Goal: Task Accomplishment & Management: Complete application form

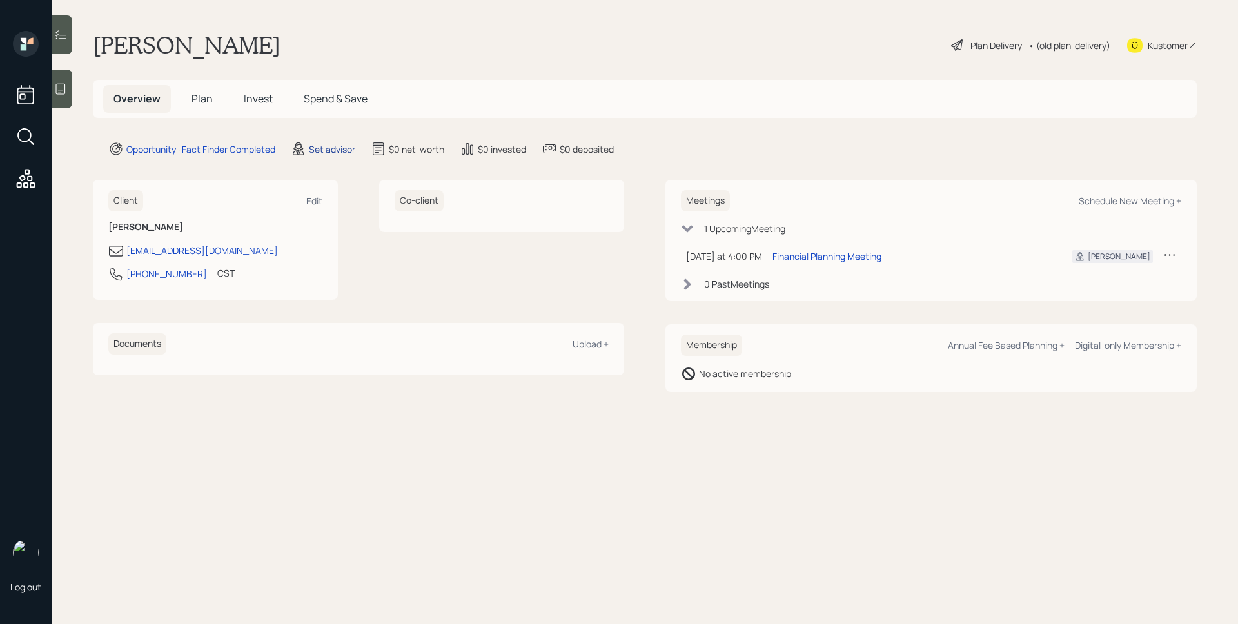
click at [325, 150] on div "Set advisor" at bounding box center [332, 150] width 46 height 14
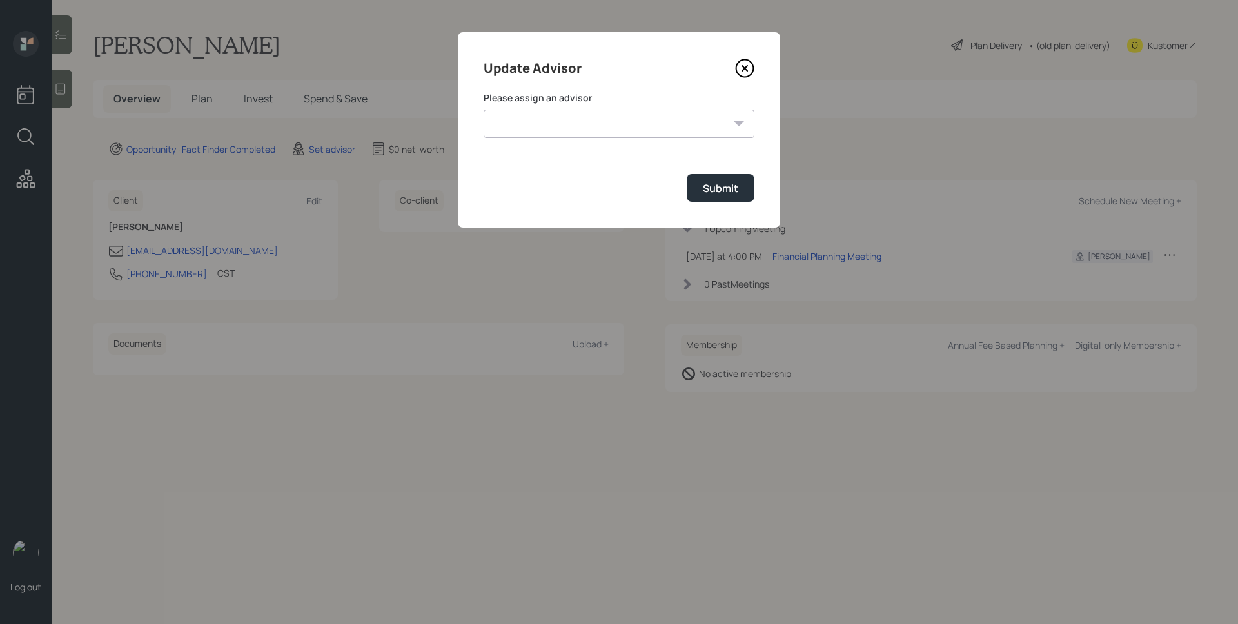
click at [564, 128] on select "[PERSON_NAME] [PERSON_NAME] [PERSON_NAME] [PERSON_NAME] End [PERSON_NAME] [PERS…" at bounding box center [619, 124] width 271 height 28
select select "d946c976-65aa-4529-ac9d-02c4f1114fc0"
click at [484, 110] on select "[PERSON_NAME] [PERSON_NAME] [PERSON_NAME] [PERSON_NAME] End [PERSON_NAME] [PERS…" at bounding box center [619, 124] width 271 height 28
click at [730, 194] on div "Submit" at bounding box center [720, 188] width 35 height 14
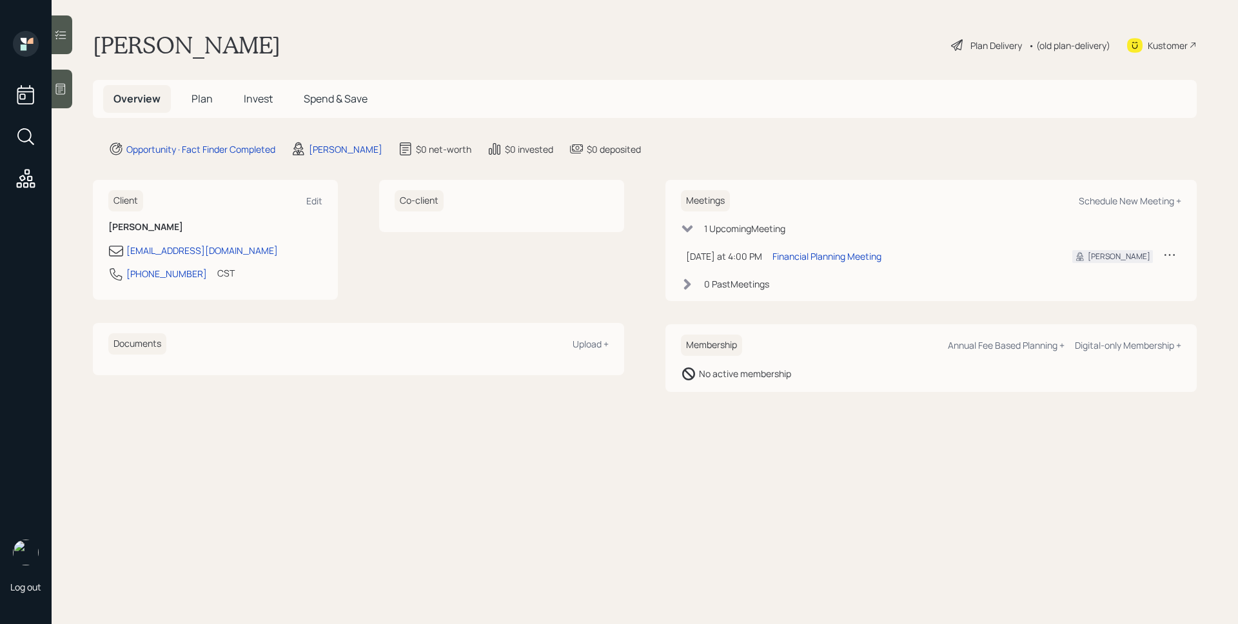
click at [65, 84] on icon at bounding box center [60, 89] width 13 height 13
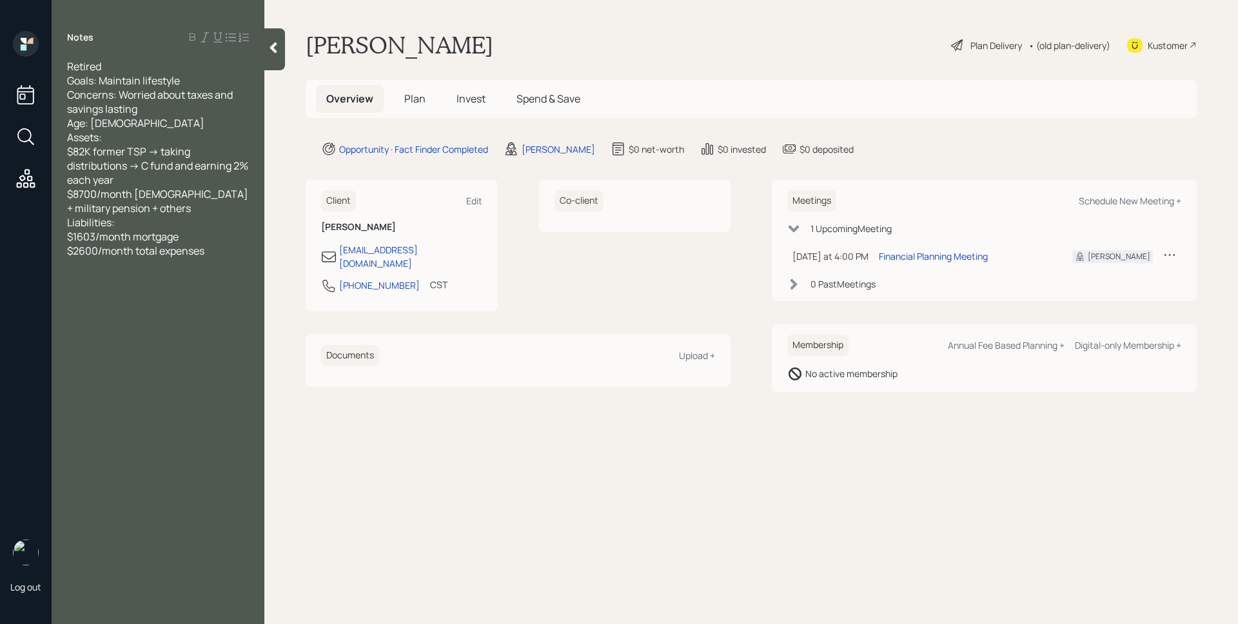
click at [413, 103] on span "Plan" at bounding box center [414, 99] width 21 height 14
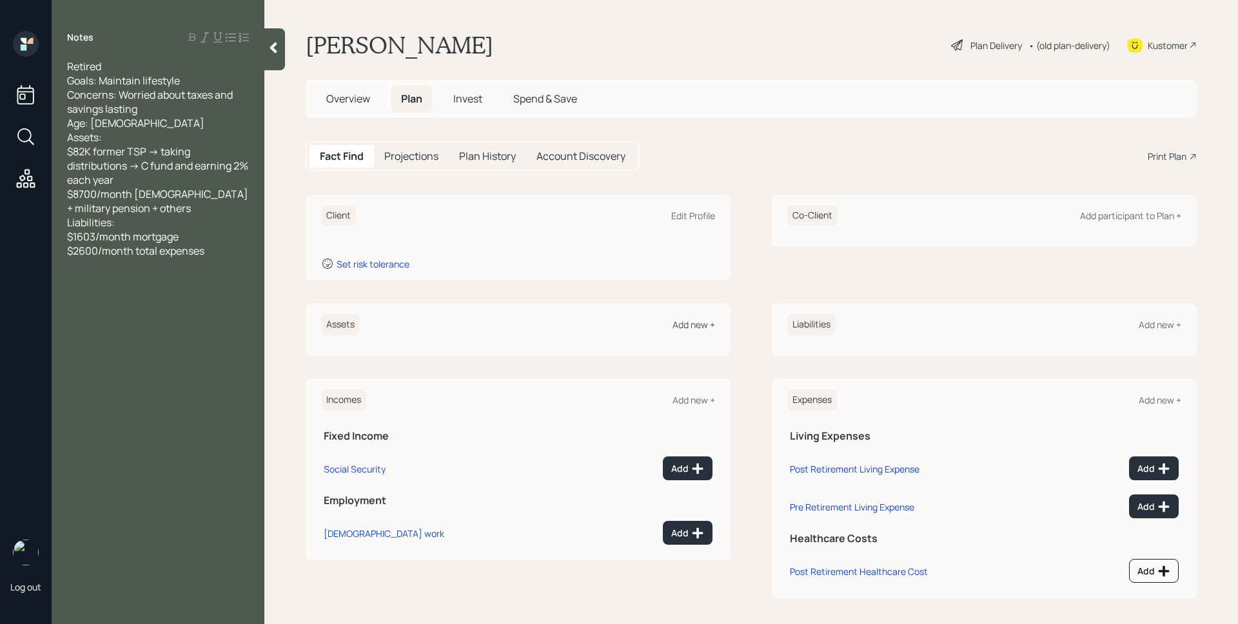
click at [691, 324] on div "Add new +" at bounding box center [694, 325] width 43 height 12
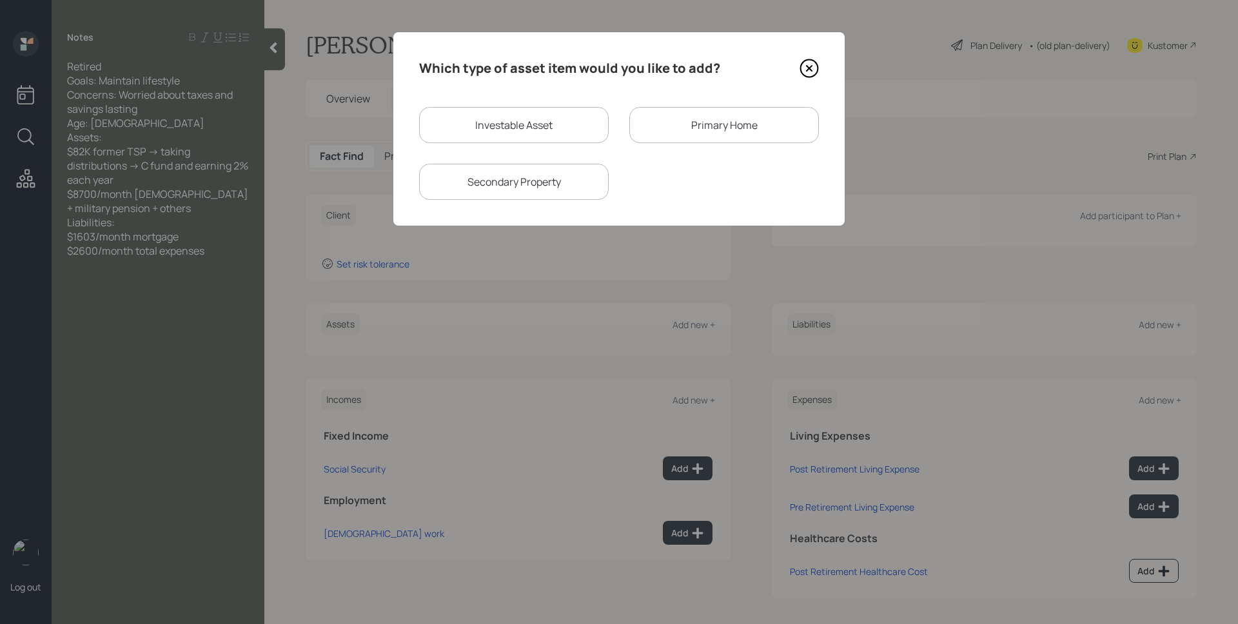
click at [522, 138] on div "Investable Asset" at bounding box center [514, 125] width 190 height 36
select select "taxable"
select select "balanced"
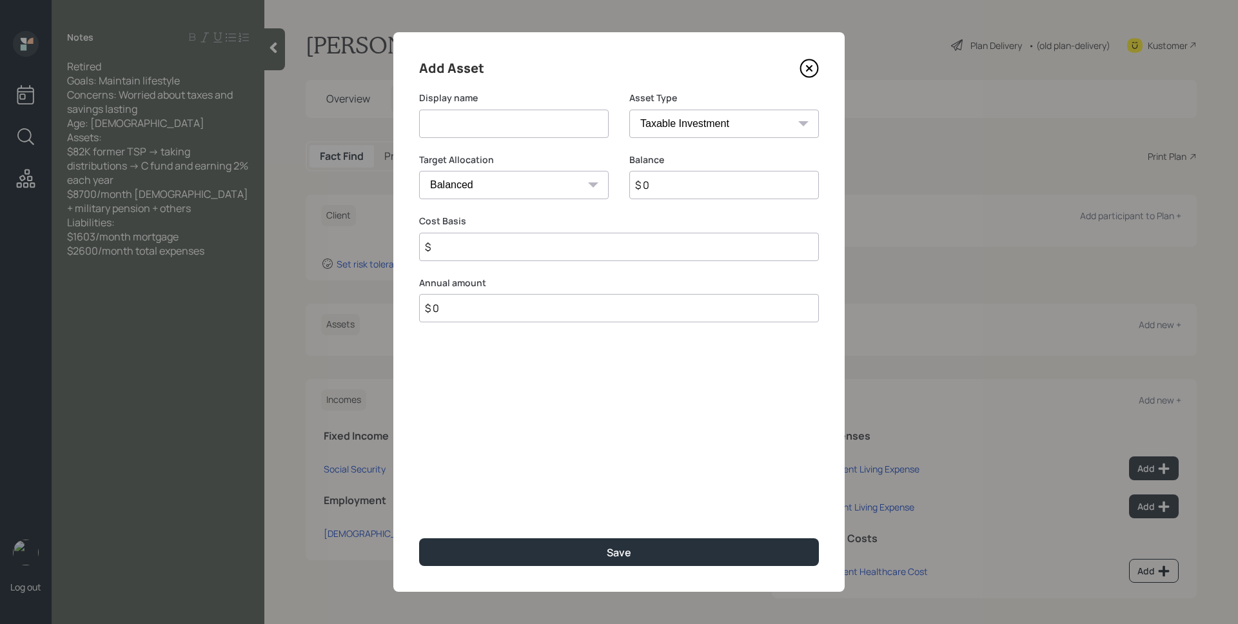
click at [522, 138] on div "Display name" at bounding box center [514, 123] width 190 height 62
click at [523, 134] on input at bounding box center [514, 124] width 190 height 28
type input "TSP"
click at [686, 120] on select "SEP [PERSON_NAME] IRA 401(k) [PERSON_NAME] 401(k) 403(b) [PERSON_NAME] 403(b) 4…" at bounding box center [725, 124] width 190 height 28
select select "ira"
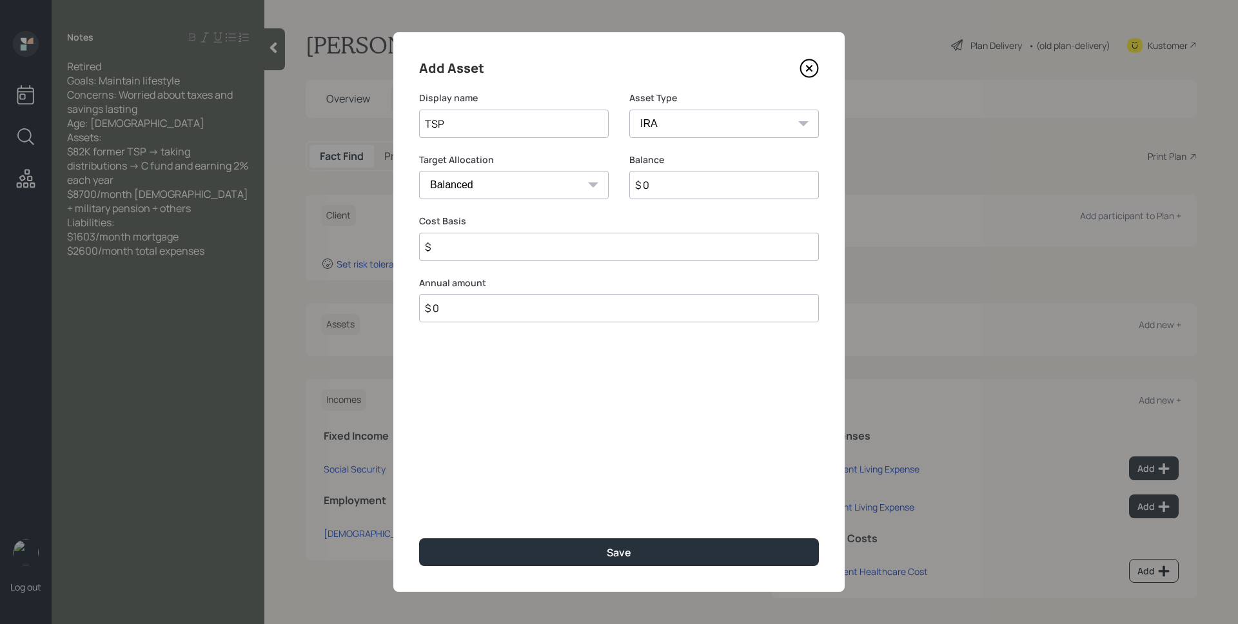
click at [630, 110] on select "SEP [PERSON_NAME] IRA 401(k) [PERSON_NAME] 401(k) 403(b) [PERSON_NAME] 403(b) 4…" at bounding box center [725, 124] width 190 height 28
type input "$"
click at [707, 179] on input "$ 0" at bounding box center [725, 185] width 190 height 28
type input "$ 82,000"
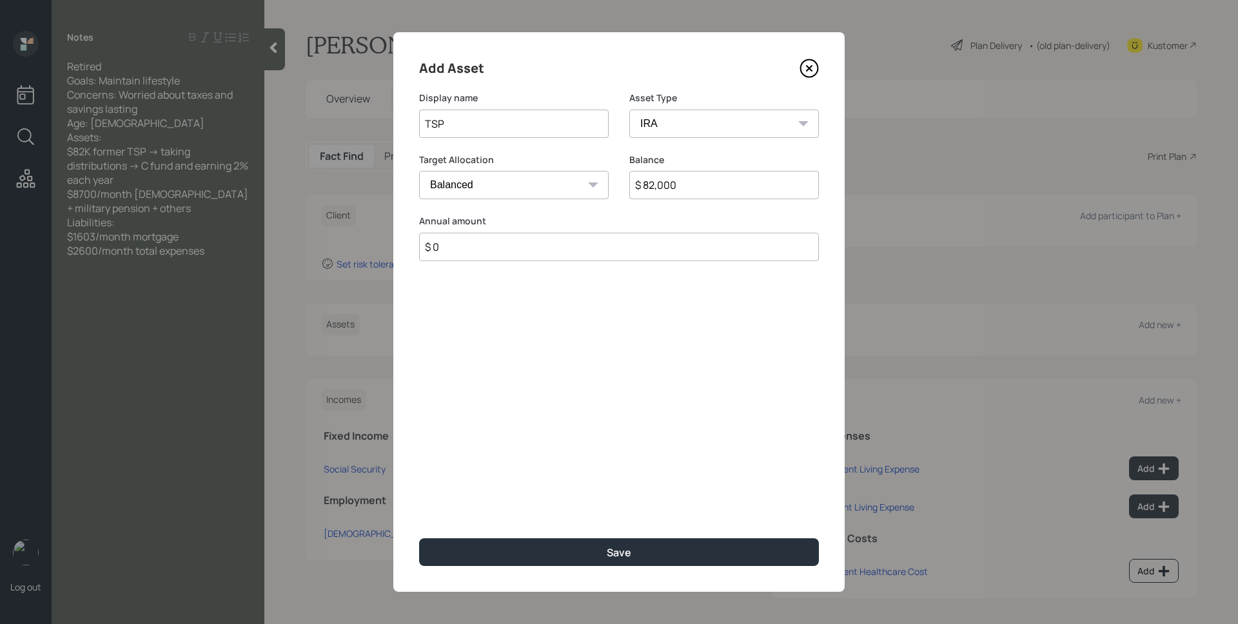
type input "$ 0"
click at [419, 539] on button "Save" at bounding box center [619, 553] width 400 height 28
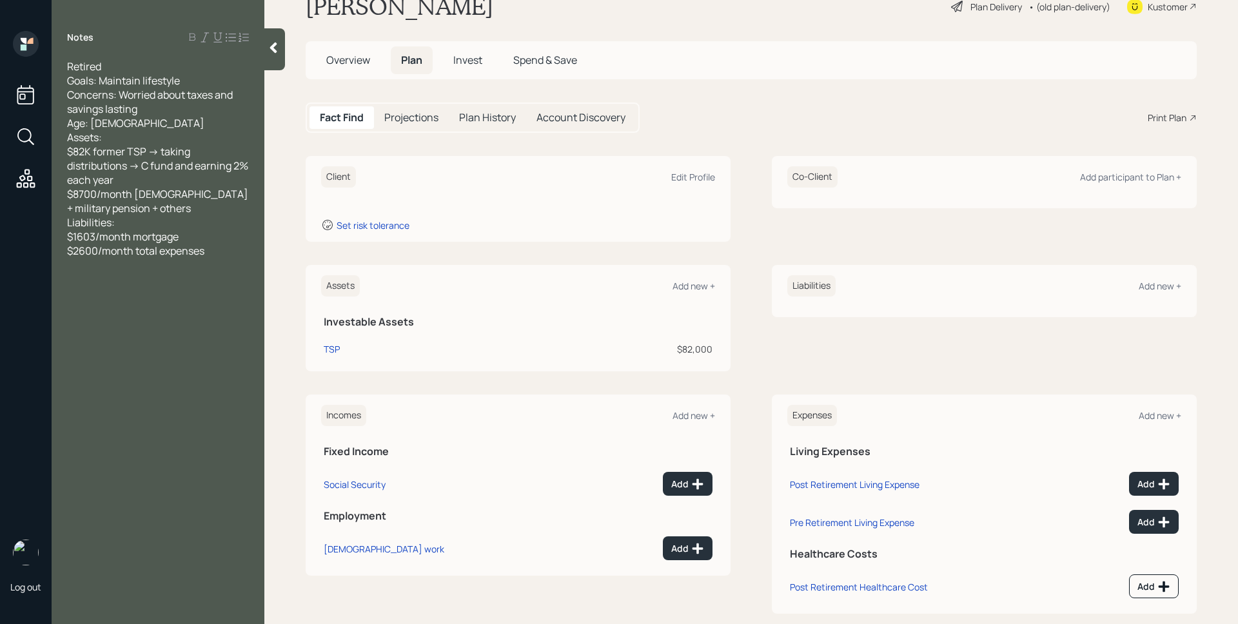
scroll to position [59, 0]
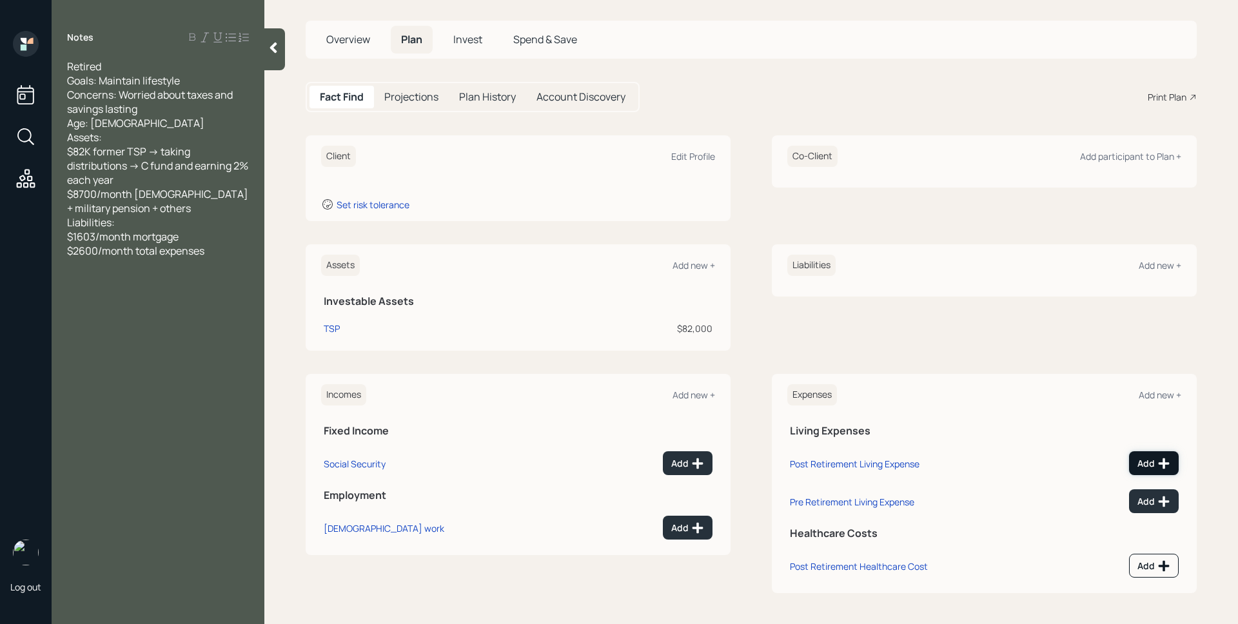
click at [1144, 459] on div "Add" at bounding box center [1154, 463] width 33 height 13
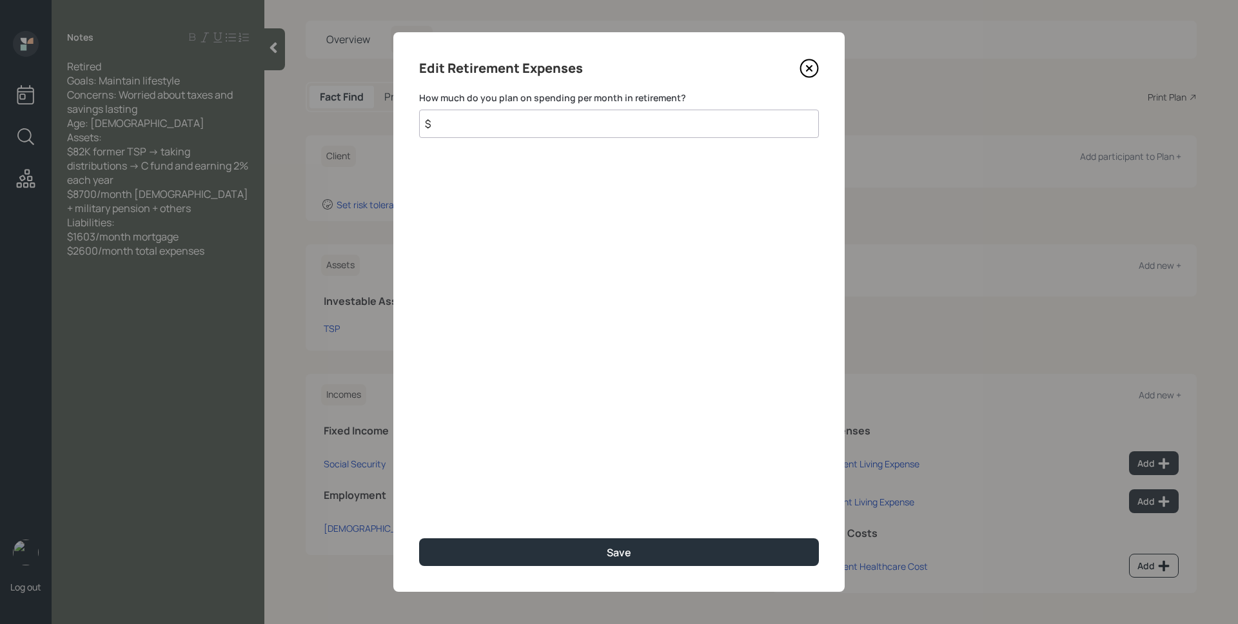
click at [644, 126] on input "$" at bounding box center [619, 124] width 400 height 28
type input "$ 1,000"
click at [419, 539] on button "Save" at bounding box center [619, 553] width 400 height 28
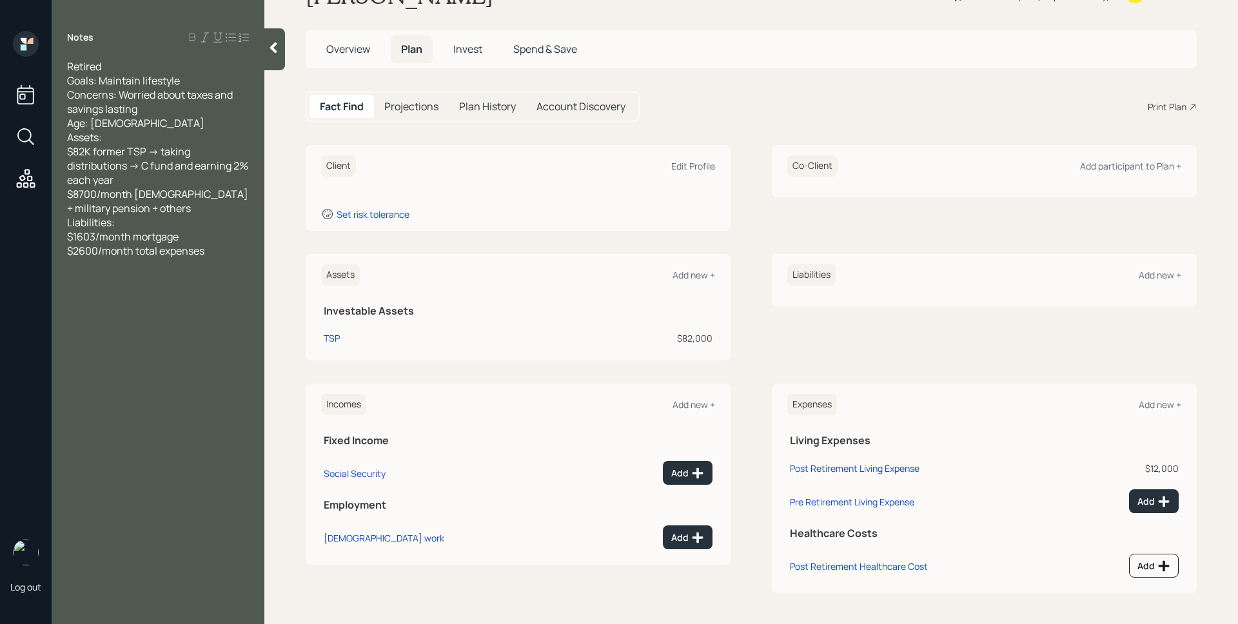
scroll to position [50, 0]
click at [686, 270] on div "Add new +" at bounding box center [694, 275] width 43 height 12
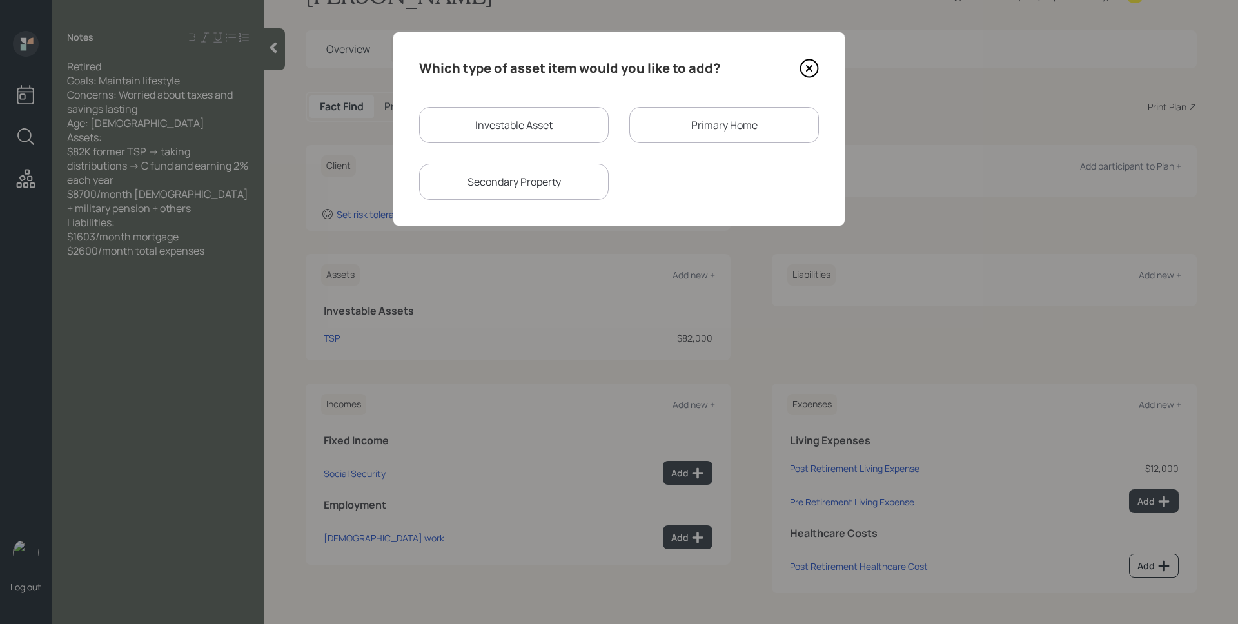
click at [702, 124] on div "Primary Home" at bounding box center [725, 125] width 190 height 36
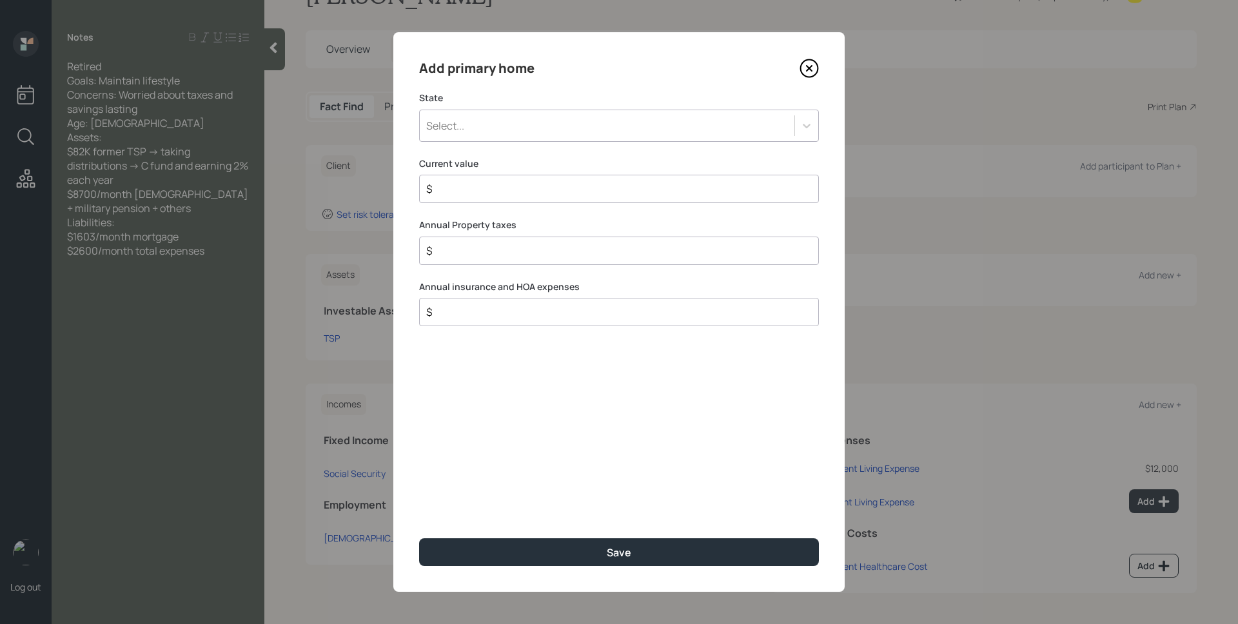
click at [602, 121] on div "Select..." at bounding box center [607, 126] width 375 height 22
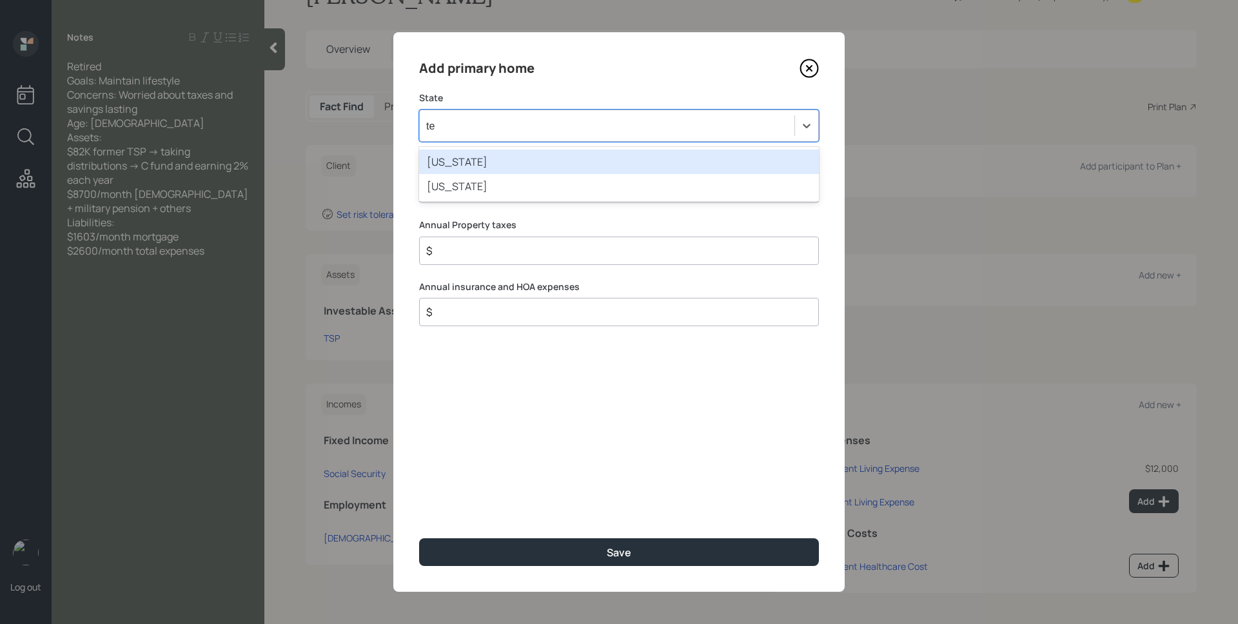
type input "tex"
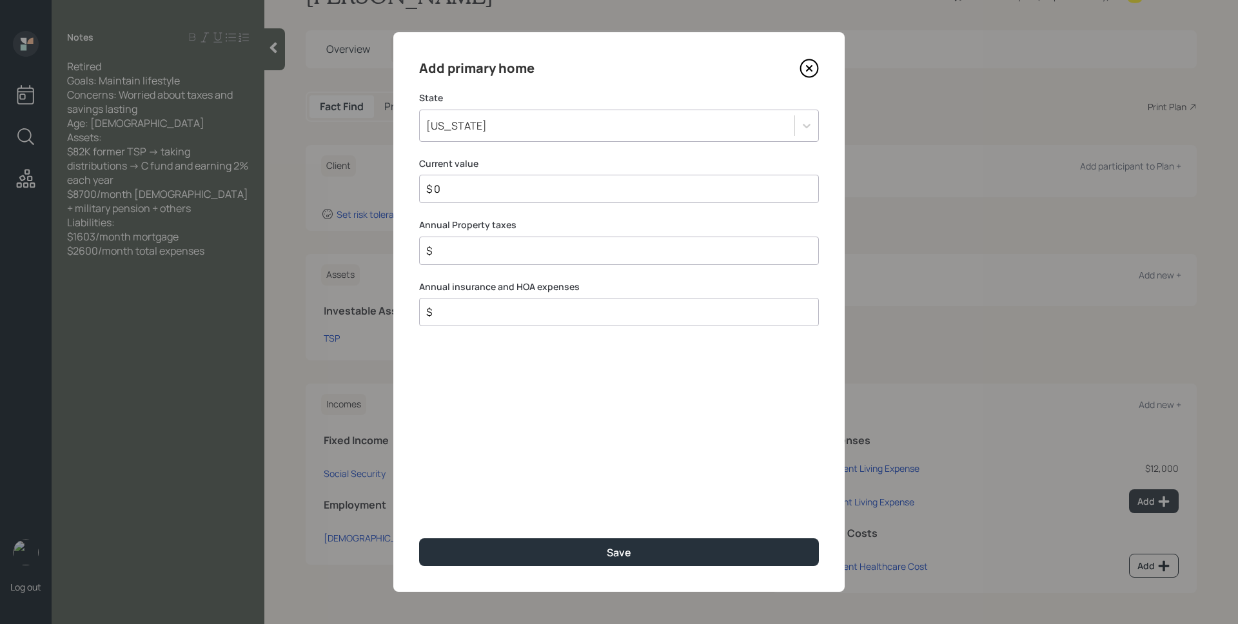
type input "$ 0"
click at [419, 539] on button "Save" at bounding box center [619, 553] width 400 height 28
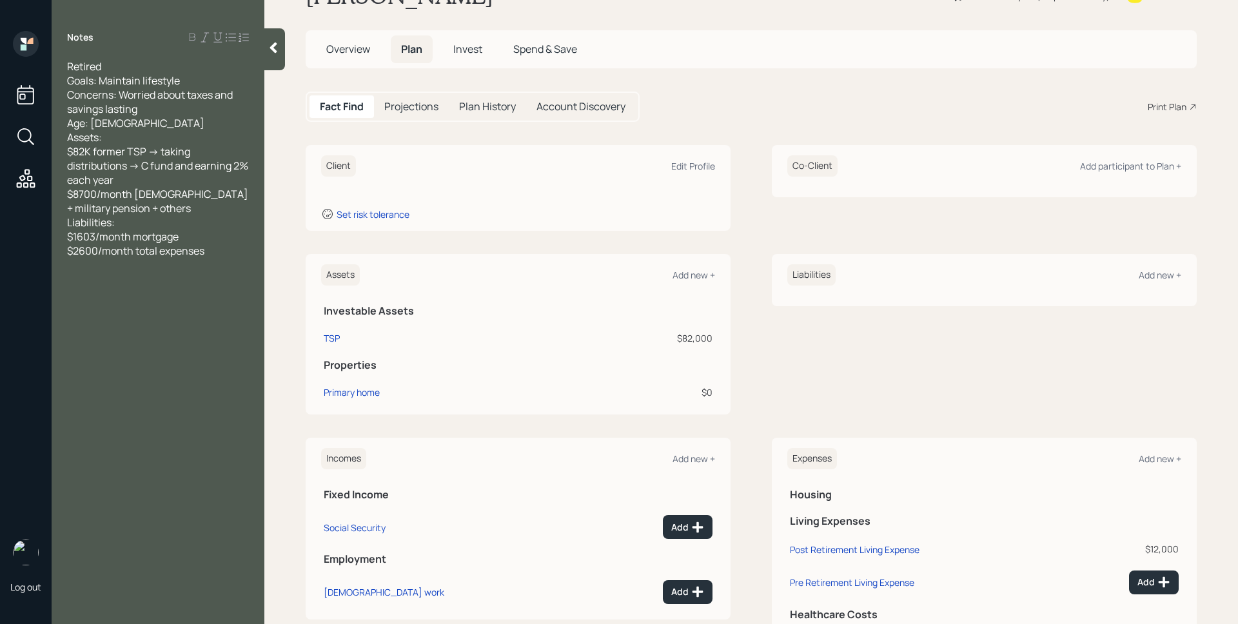
click at [1156, 282] on div "Liabilities Add new +" at bounding box center [985, 274] width 394 height 21
click at [1155, 279] on div "Add new +" at bounding box center [1160, 275] width 43 height 12
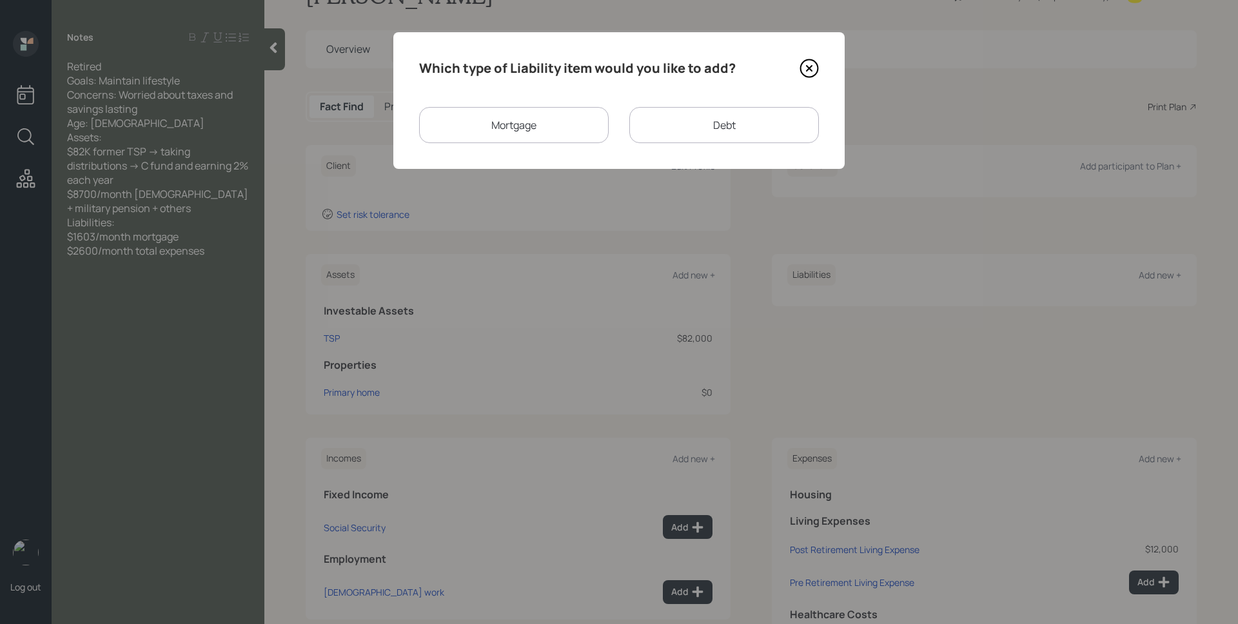
click at [537, 129] on div "Mortgage" at bounding box center [514, 125] width 190 height 36
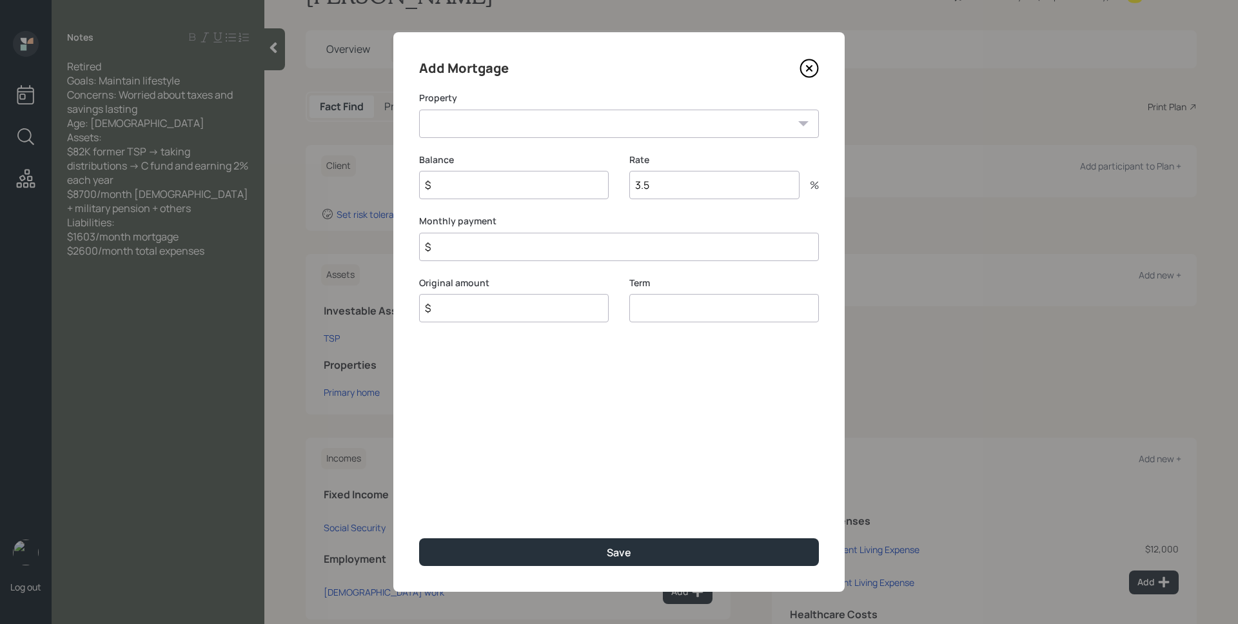
click at [531, 125] on select "TX Primary home" at bounding box center [619, 124] width 400 height 28
select select "d9a420df-3a99-47f0-88f3-c88c4e89bc0a"
click at [419, 110] on select "TX Primary home" at bounding box center [619, 124] width 400 height 28
click at [533, 180] on input "$" at bounding box center [514, 185] width 190 height 28
type input "$ 0"
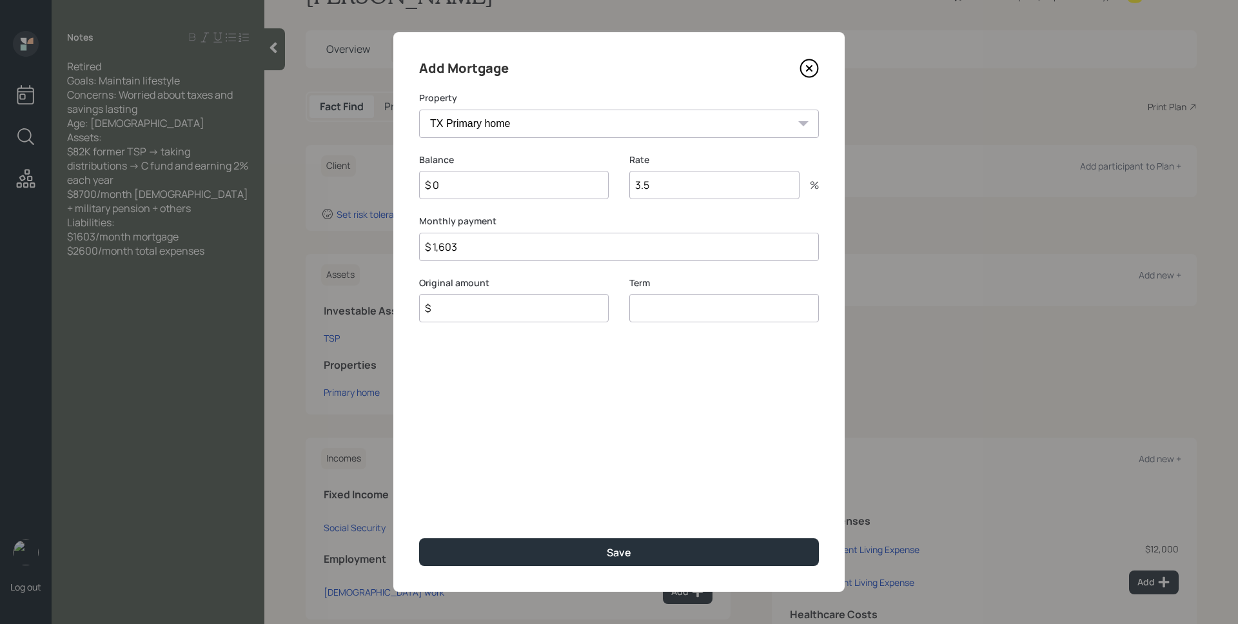
type input "$ 1,603"
type input "$ 0"
type input "30"
click at [419, 539] on button "Save" at bounding box center [619, 553] width 400 height 28
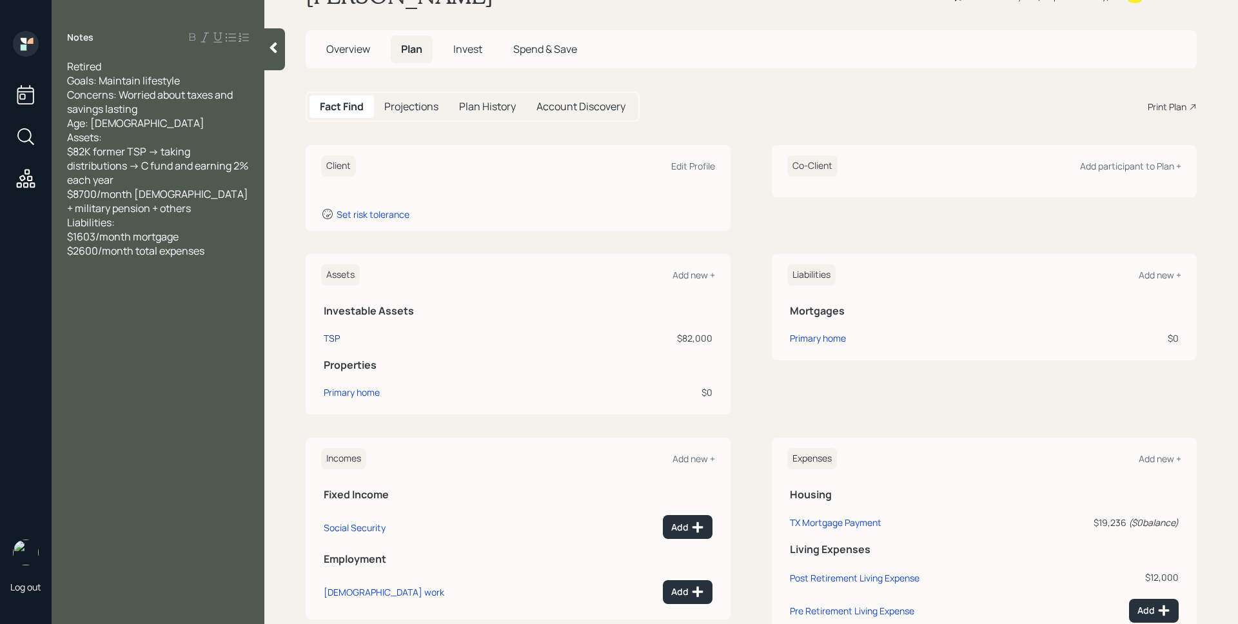
click at [337, 335] on div "TSP" at bounding box center [332, 339] width 16 height 14
select select "ira"
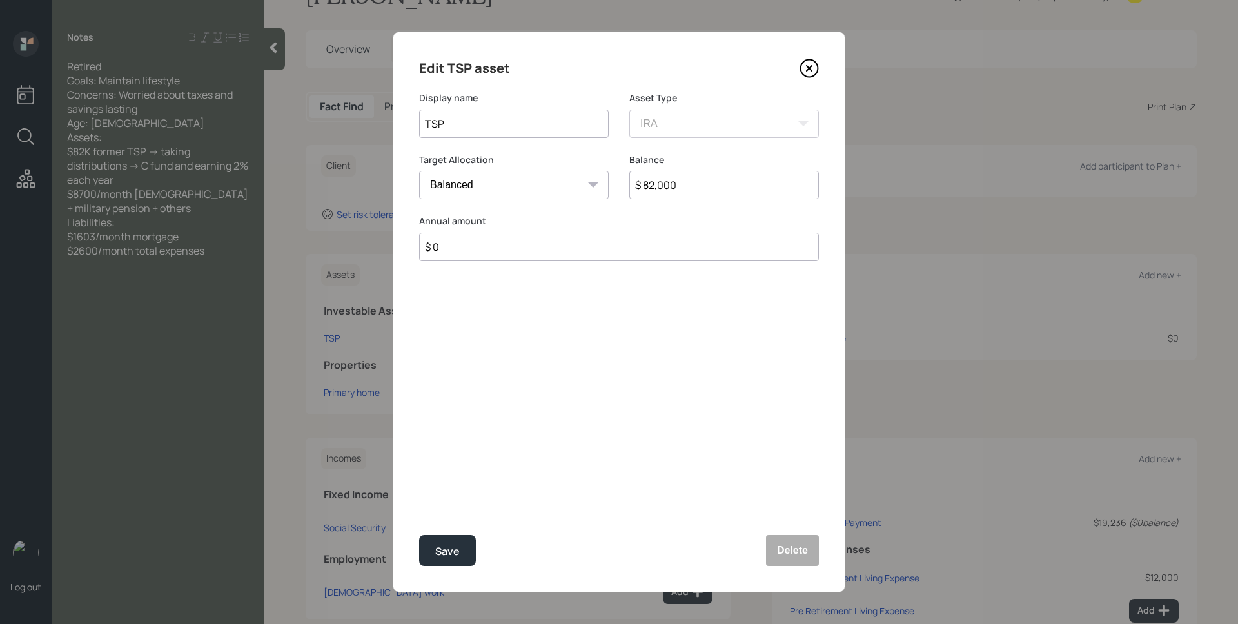
click at [506, 190] on select "Cash Conservative Balanced Aggressive" at bounding box center [514, 185] width 190 height 28
select select "uninvested"
click at [419, 171] on select "Cash Conservative Balanced Aggressive" at bounding box center [514, 185] width 190 height 28
click at [460, 544] on button "Save" at bounding box center [447, 550] width 57 height 31
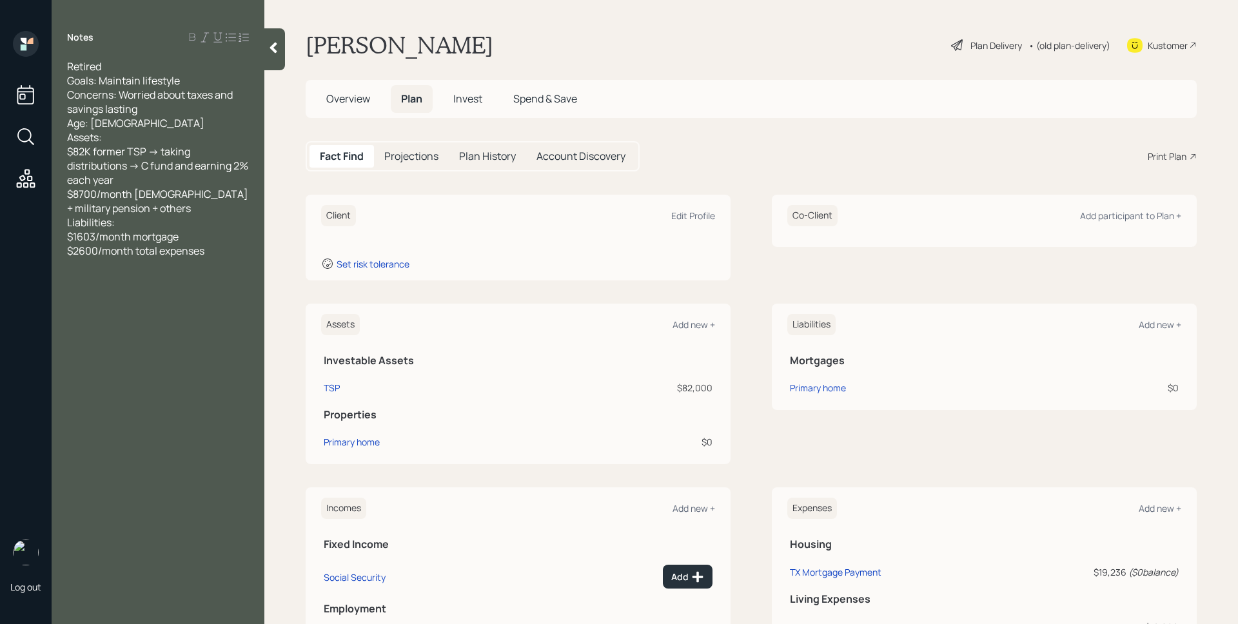
click at [991, 42] on div "Plan Delivery" at bounding box center [997, 46] width 52 height 14
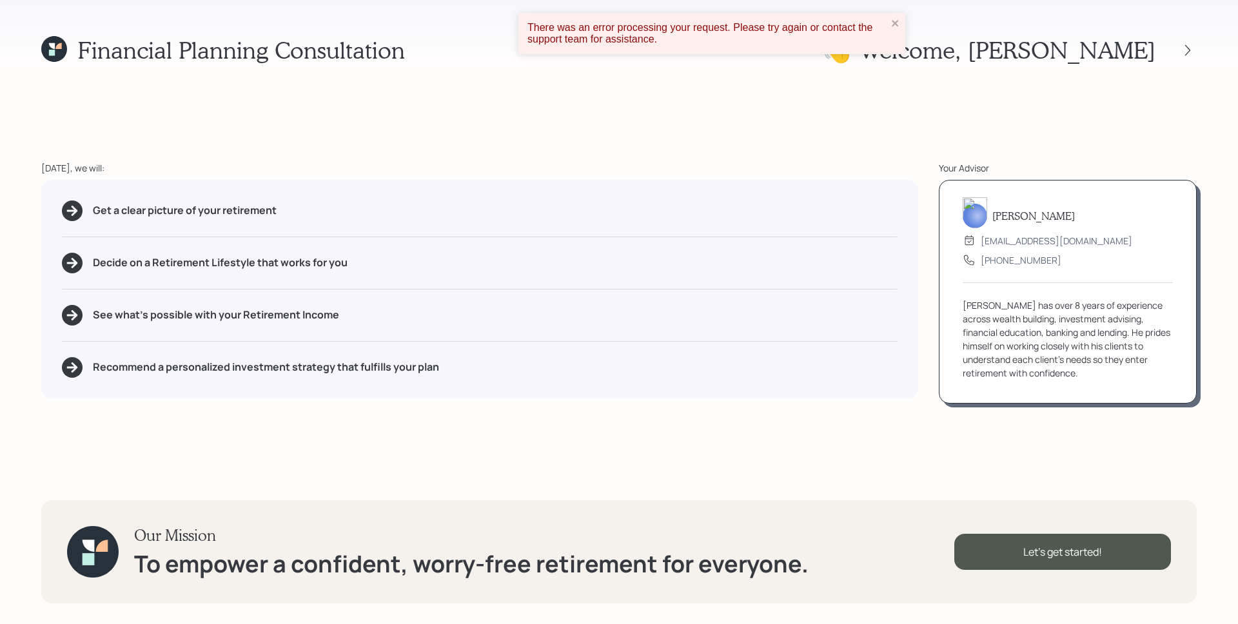
click at [54, 54] on icon at bounding box center [52, 53] width 6 height 6
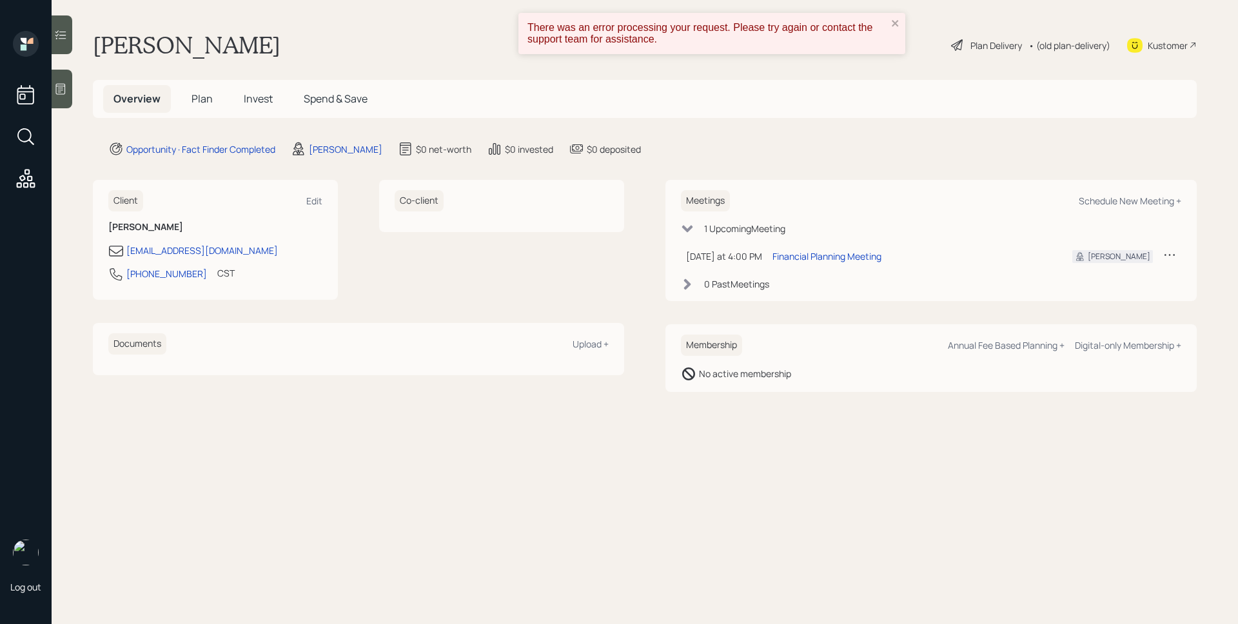
click at [188, 101] on h5 "Plan" at bounding box center [202, 99] width 42 height 28
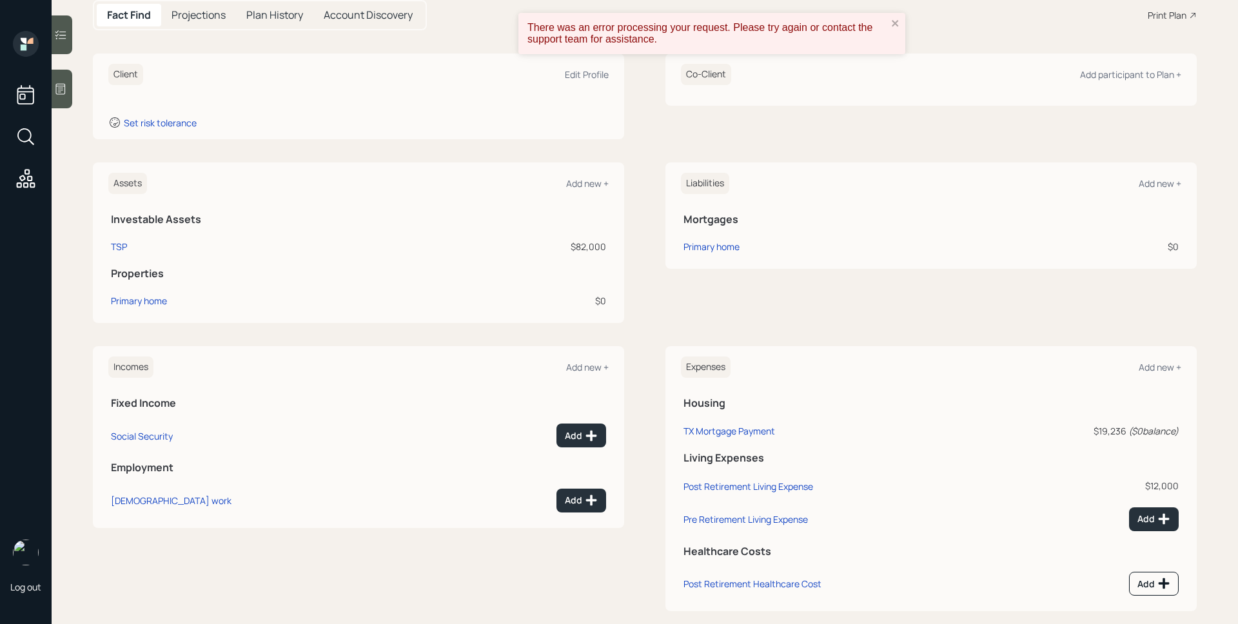
scroll to position [153, 0]
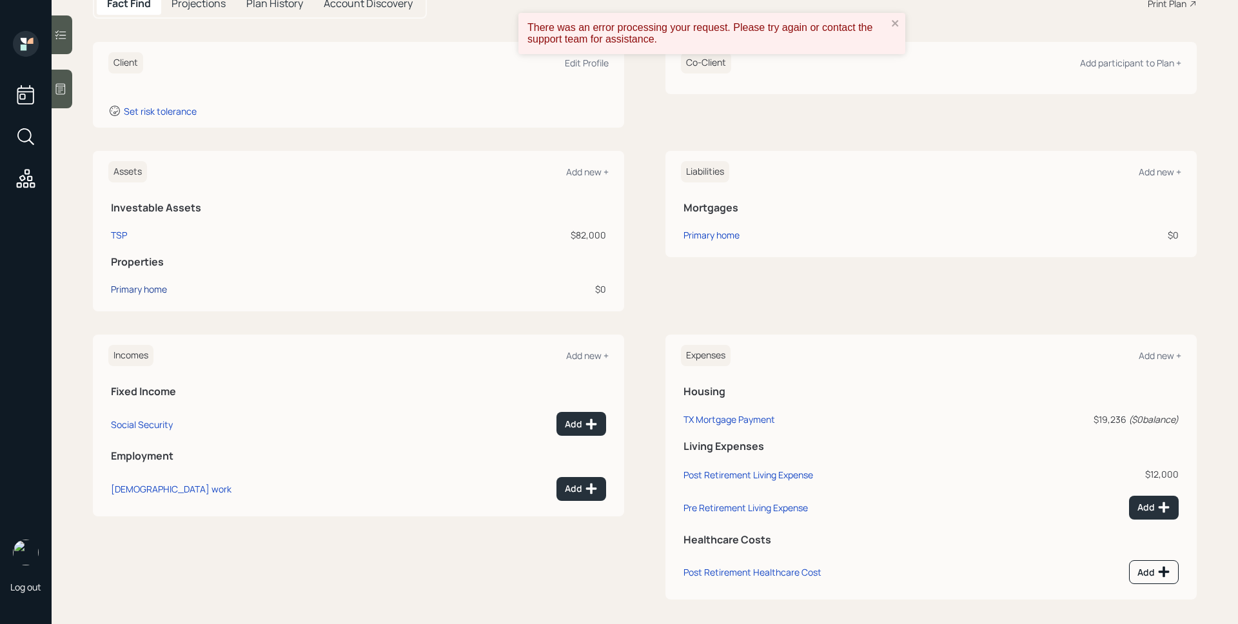
click at [148, 294] on div "Primary home" at bounding box center [139, 290] width 56 height 14
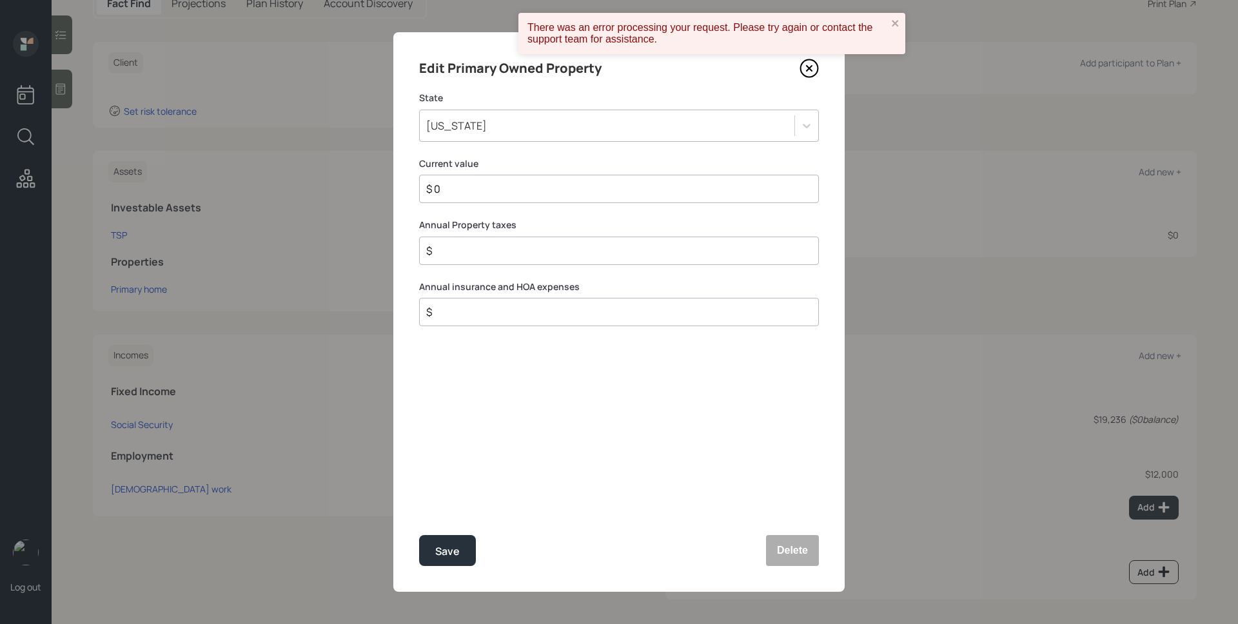
click at [804, 72] on icon at bounding box center [809, 68] width 19 height 19
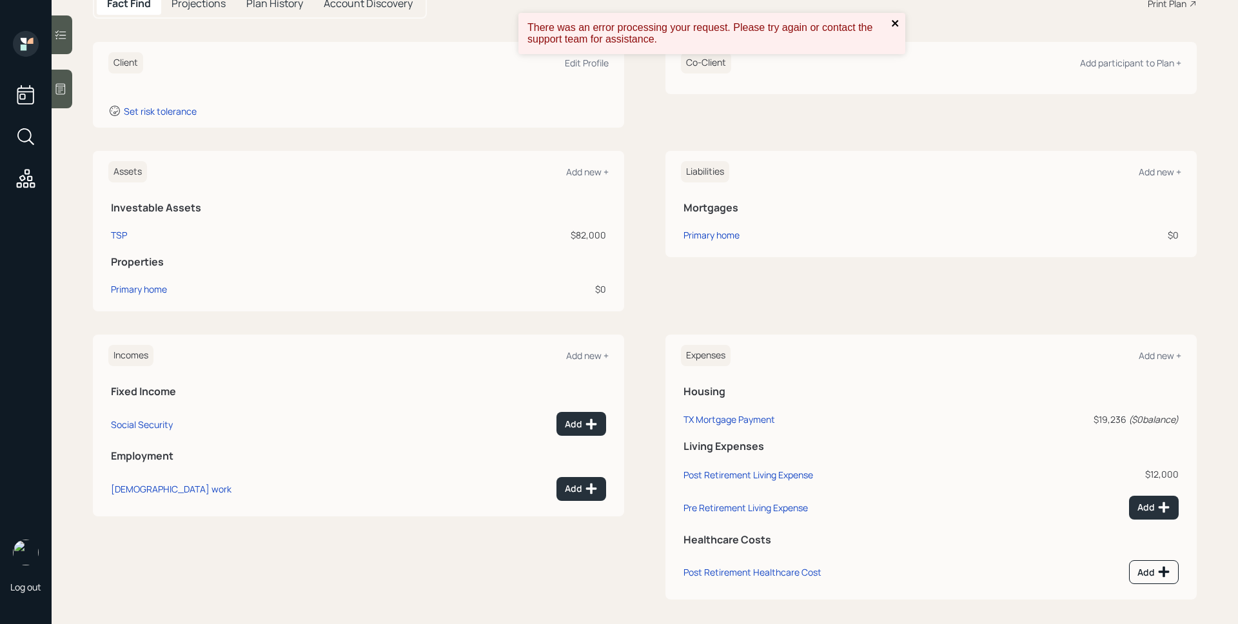
click at [895, 21] on icon "close" at bounding box center [895, 23] width 9 height 10
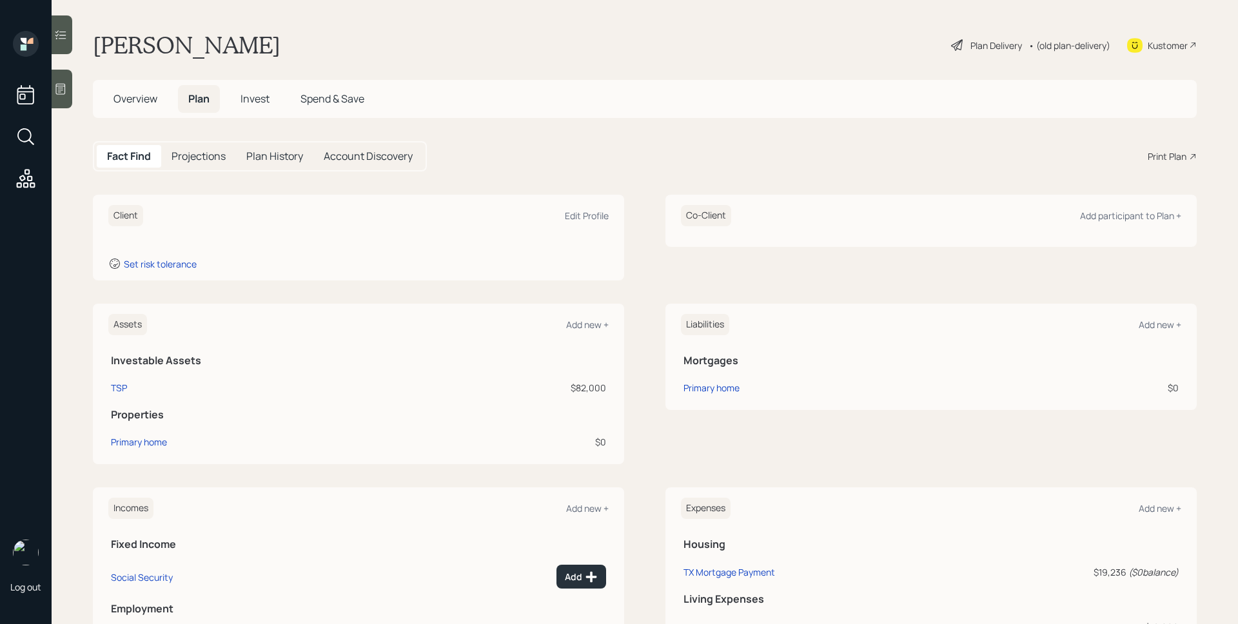
click at [995, 46] on div "Plan Delivery" at bounding box center [997, 46] width 52 height 14
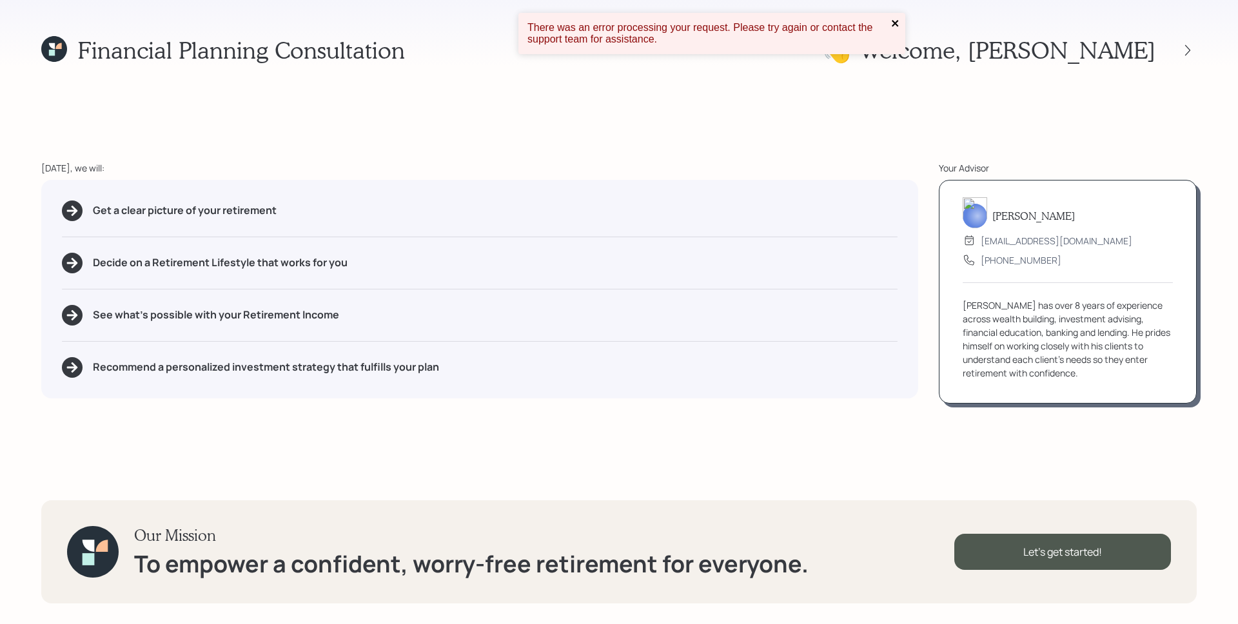
click at [899, 21] on icon "close" at bounding box center [895, 23] width 9 height 10
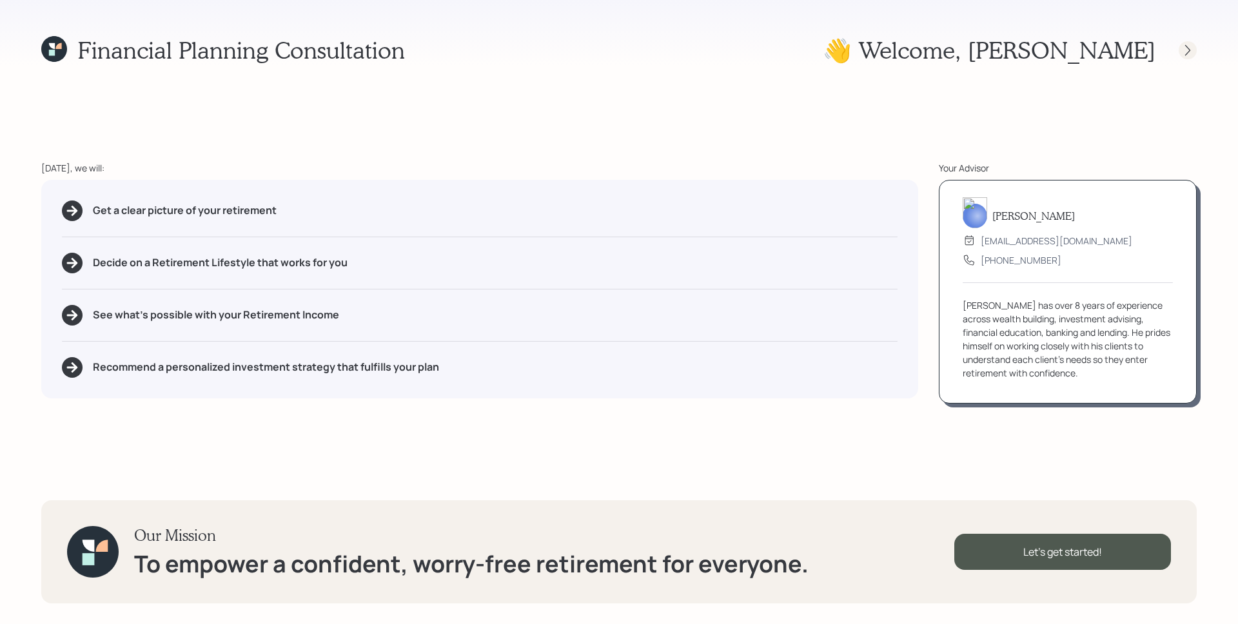
click at [1191, 50] on icon at bounding box center [1188, 50] width 13 height 13
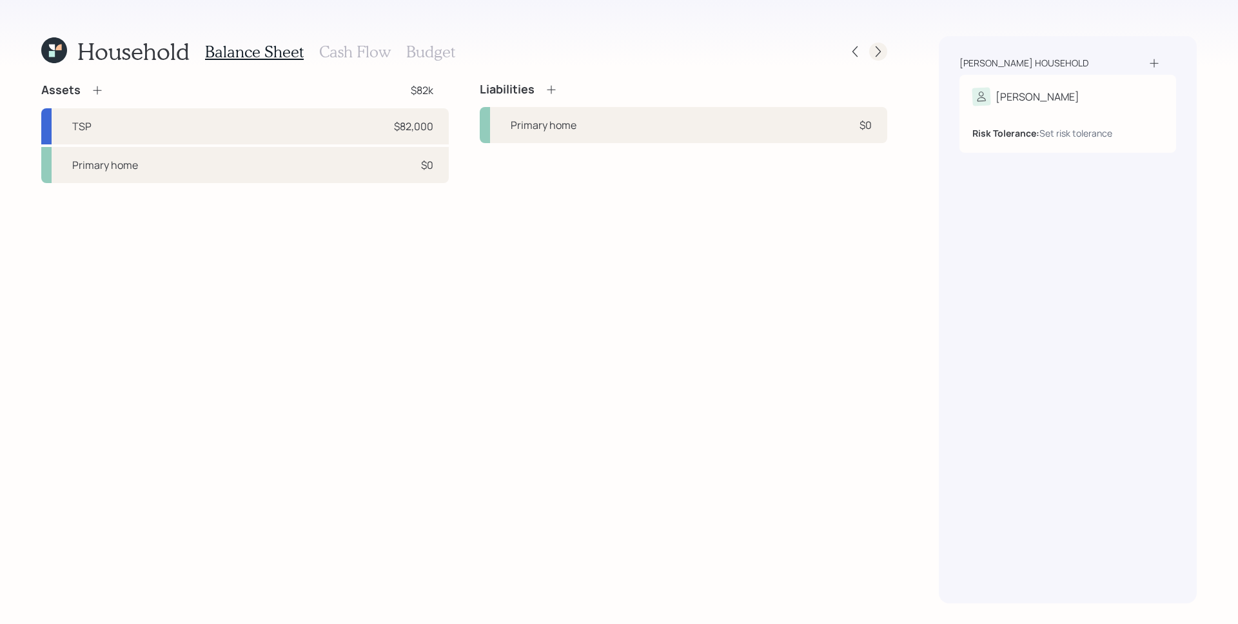
click at [873, 48] on icon at bounding box center [878, 51] width 13 height 13
